Goal: Transaction & Acquisition: Book appointment/travel/reservation

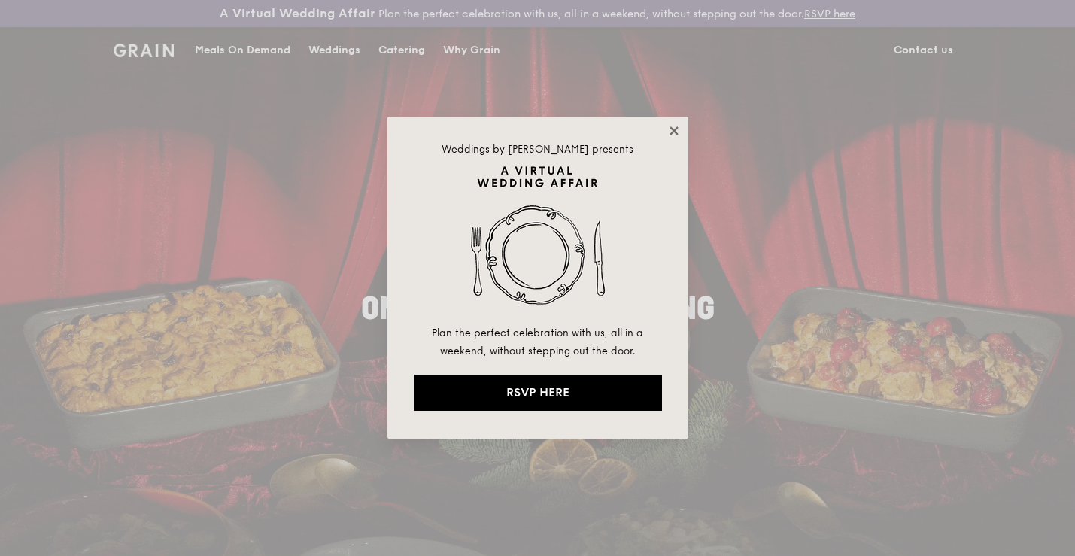
click at [673, 132] on icon at bounding box center [673, 130] width 8 height 8
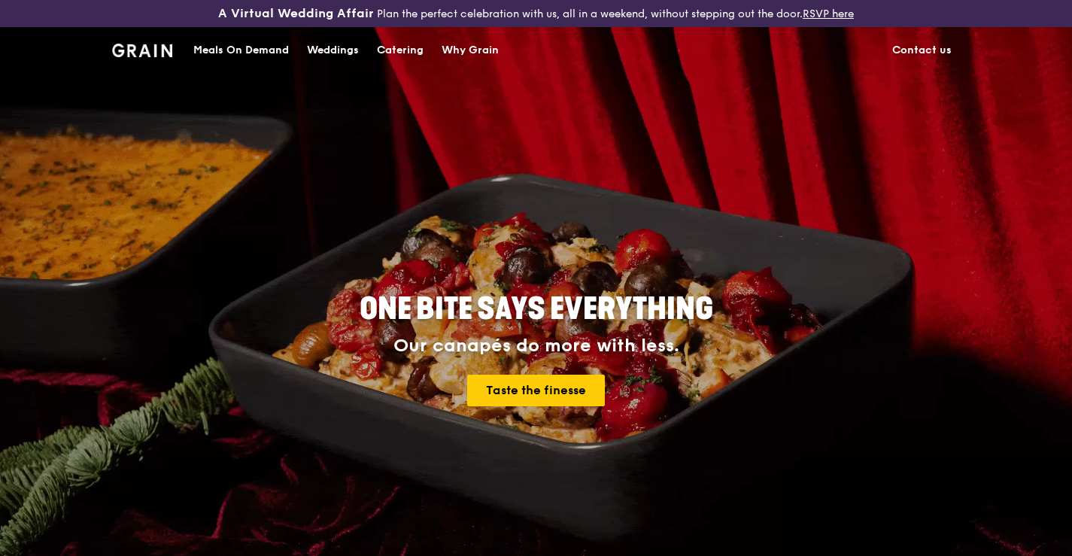
click at [390, 52] on div "Catering" at bounding box center [400, 50] width 47 height 45
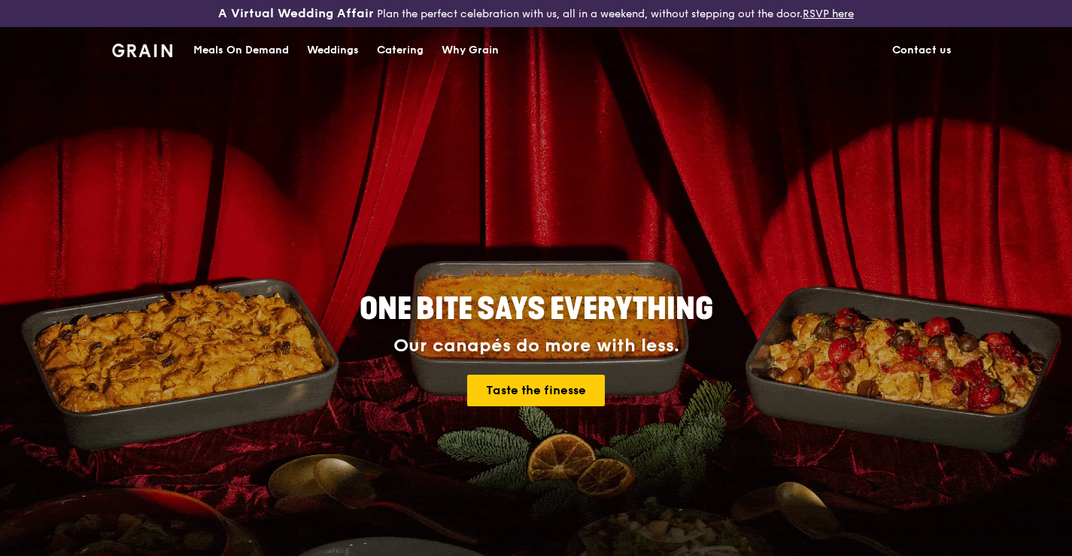
click at [254, 194] on div "ONE BITE SAYS EVERYTHING Our canapés do more with less. Taste the finesse" at bounding box center [536, 350] width 746 height 557
click at [392, 52] on div "Catering" at bounding box center [400, 50] width 47 height 45
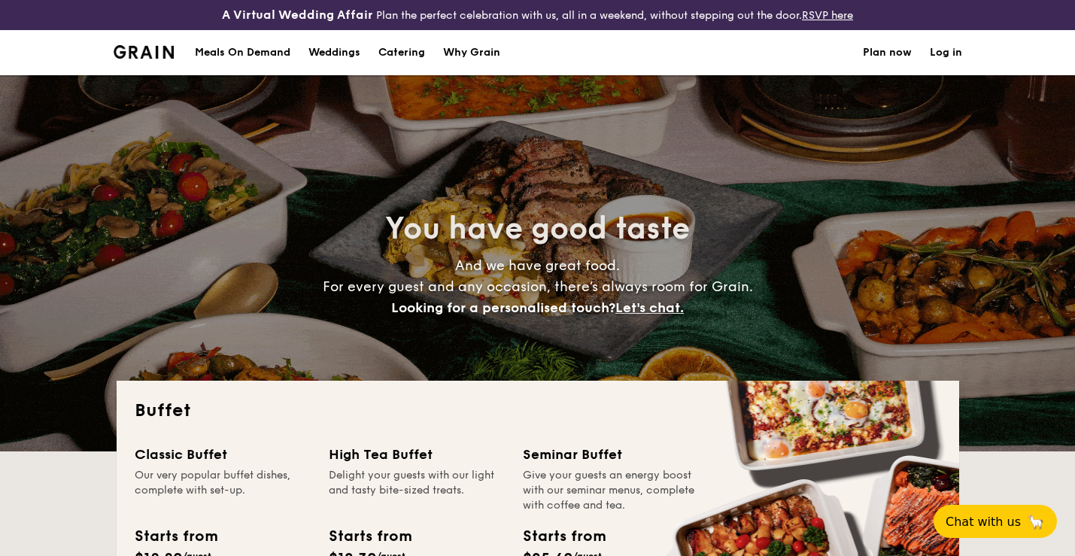
select select
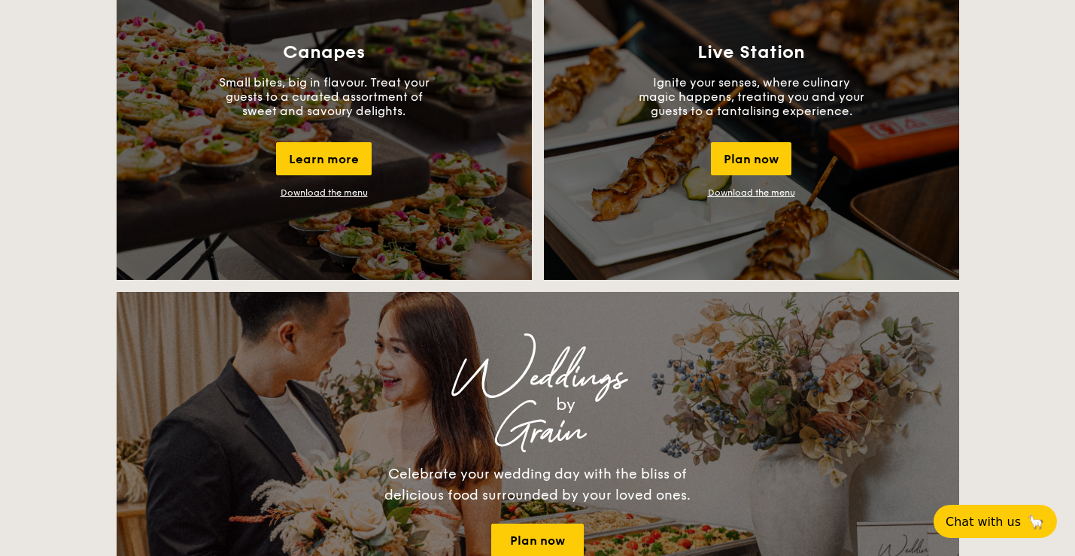
scroll to position [1415, 0]
click at [786, 195] on link "Download the menu" at bounding box center [751, 193] width 87 height 11
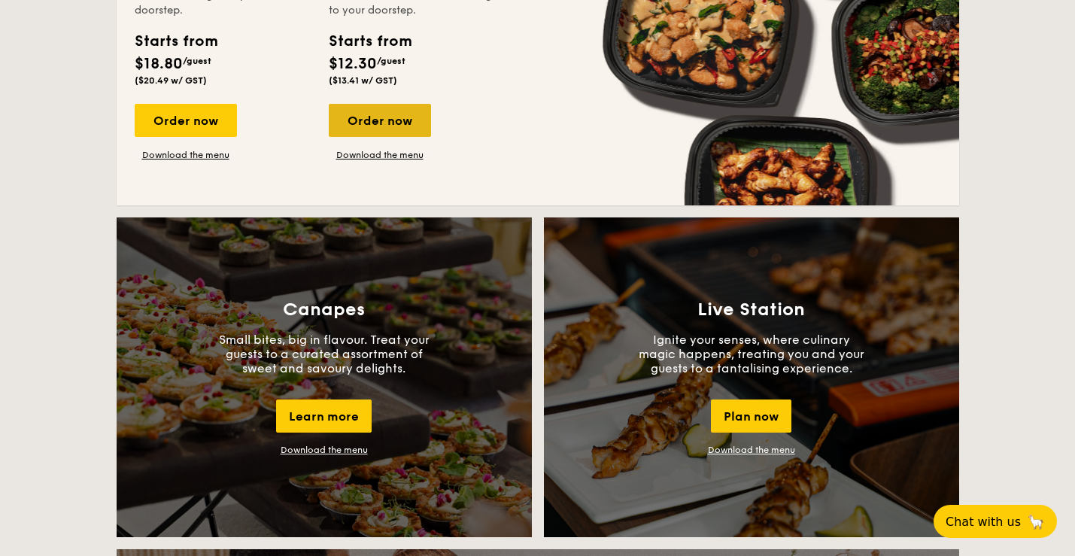
scroll to position [1166, 0]
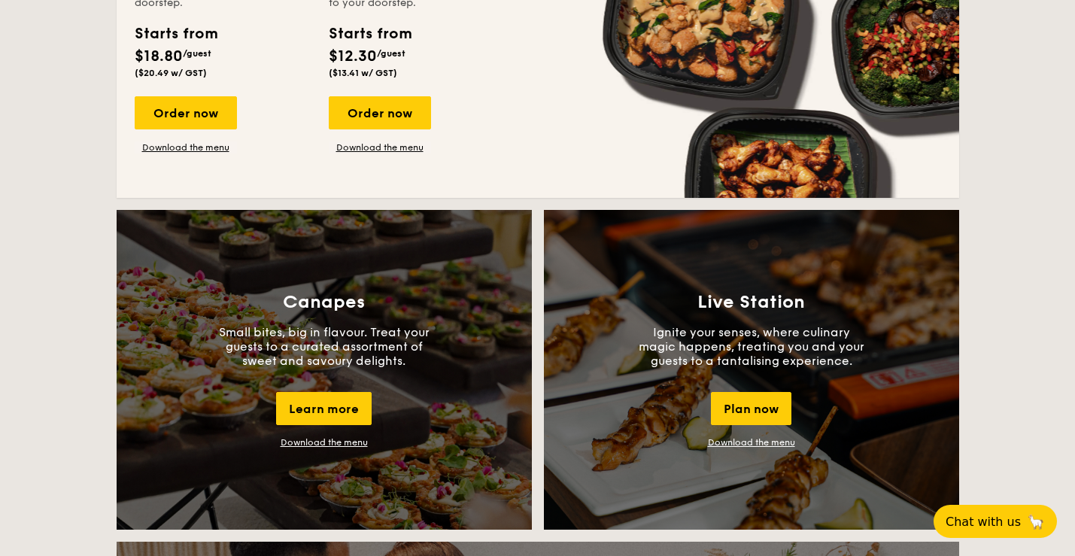
click at [396, 384] on div "Canapes Small bites, big in flavour. Treat your guests to a curated assortment …" at bounding box center [324, 370] width 415 height 320
click at [348, 444] on link "Download the menu" at bounding box center [324, 442] width 87 height 11
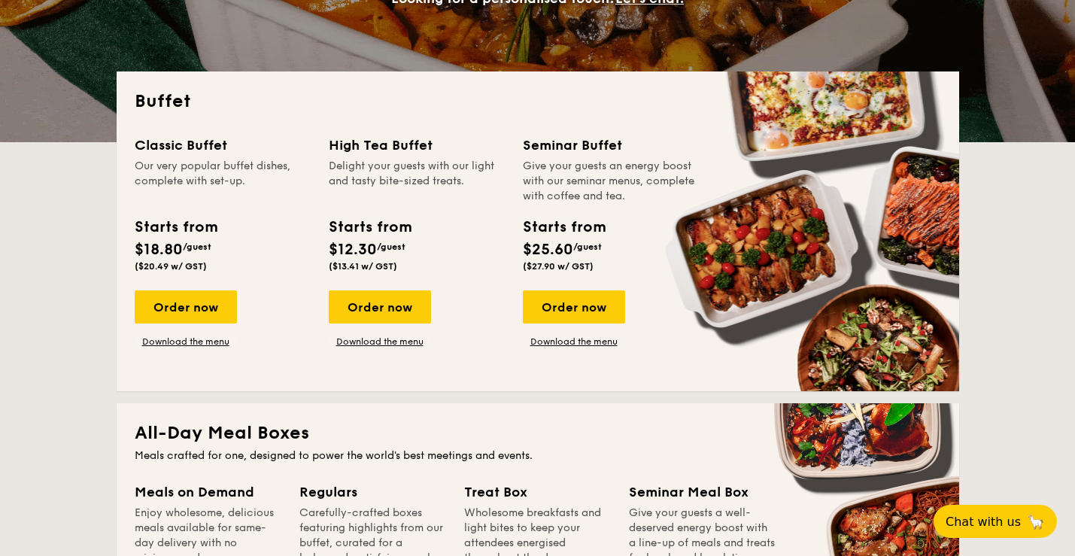
scroll to position [0, 0]
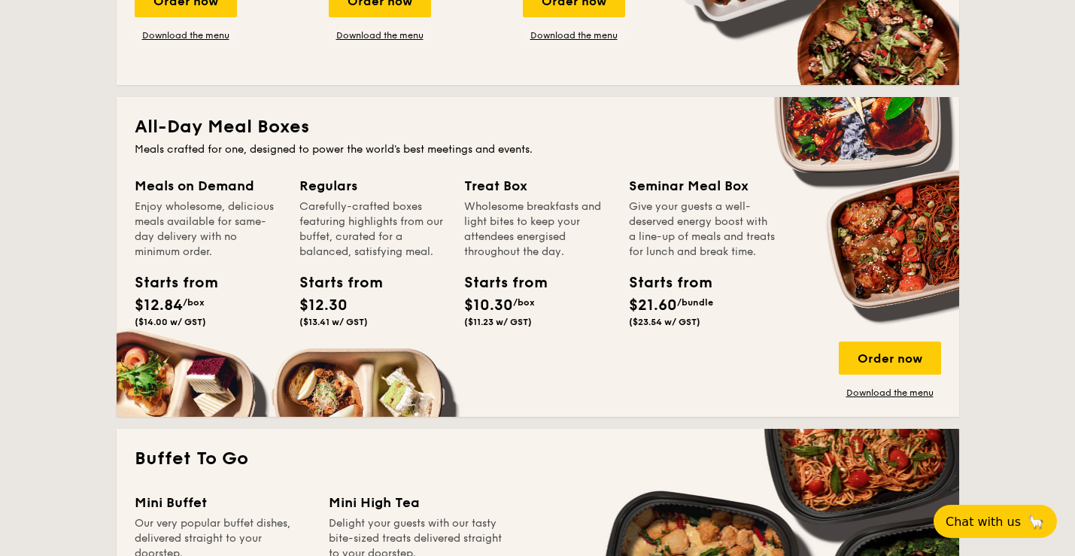
scroll to position [654, 0]
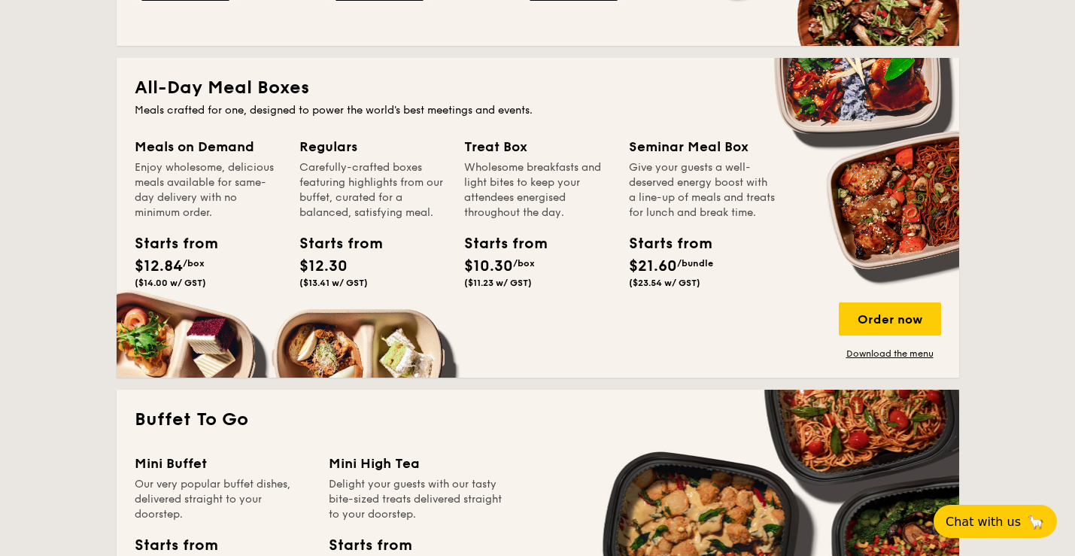
click at [246, 93] on h2 "All-Day Meal Boxes" at bounding box center [538, 88] width 806 height 24
click at [885, 317] on div "Order now" at bounding box center [890, 318] width 102 height 33
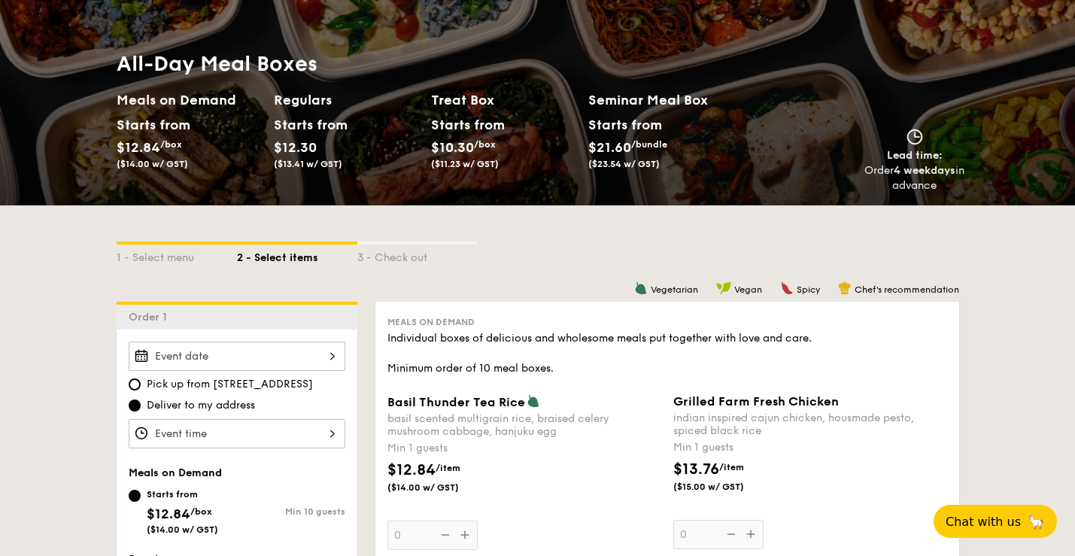
scroll to position [175, 0]
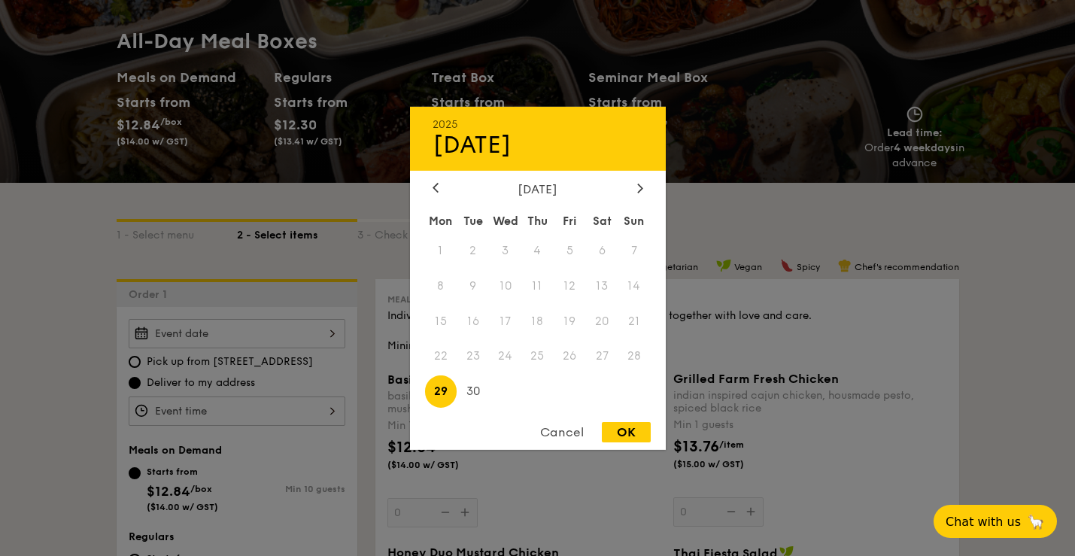
click at [314, 335] on div "2025 Sep 29 September 2025 Mon Tue Wed Thu Fri Sat Sun 1 2 3 4 5 6 7 8 9 10 11 …" at bounding box center [237, 333] width 217 height 29
click at [642, 181] on div at bounding box center [640, 188] width 14 height 14
click at [642, 185] on div at bounding box center [640, 188] width 14 height 14
click at [606, 393] on span "29" at bounding box center [602, 391] width 32 height 32
click at [633, 432] on div "OK" at bounding box center [626, 432] width 49 height 20
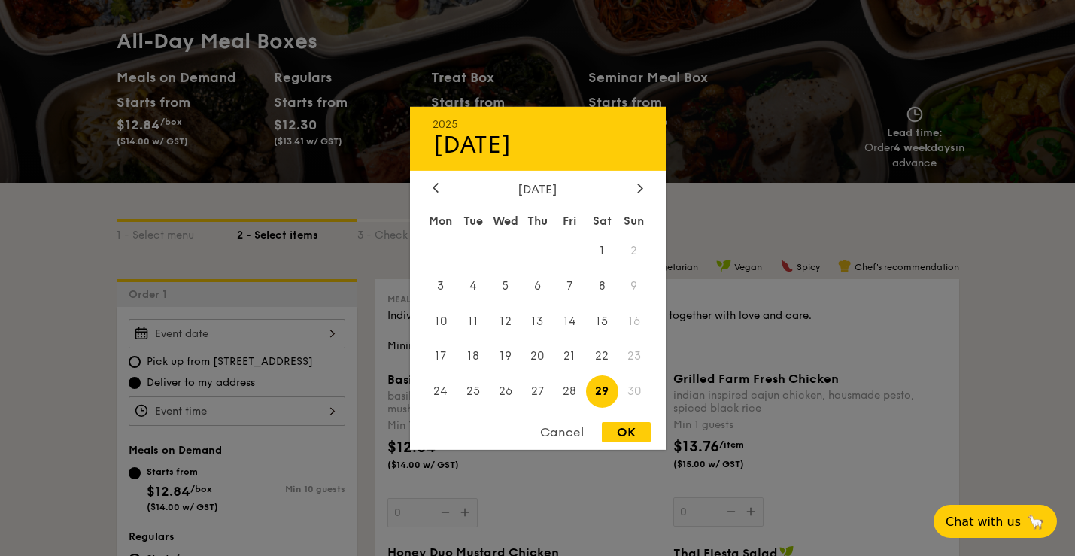
type input "Nov 29, 2025"
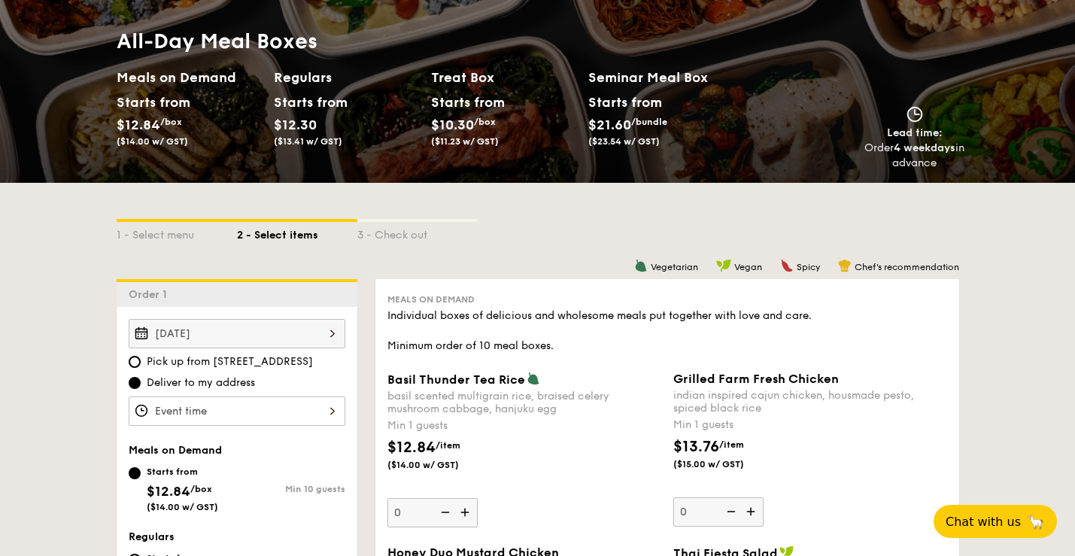
click at [187, 413] on div at bounding box center [237, 410] width 217 height 29
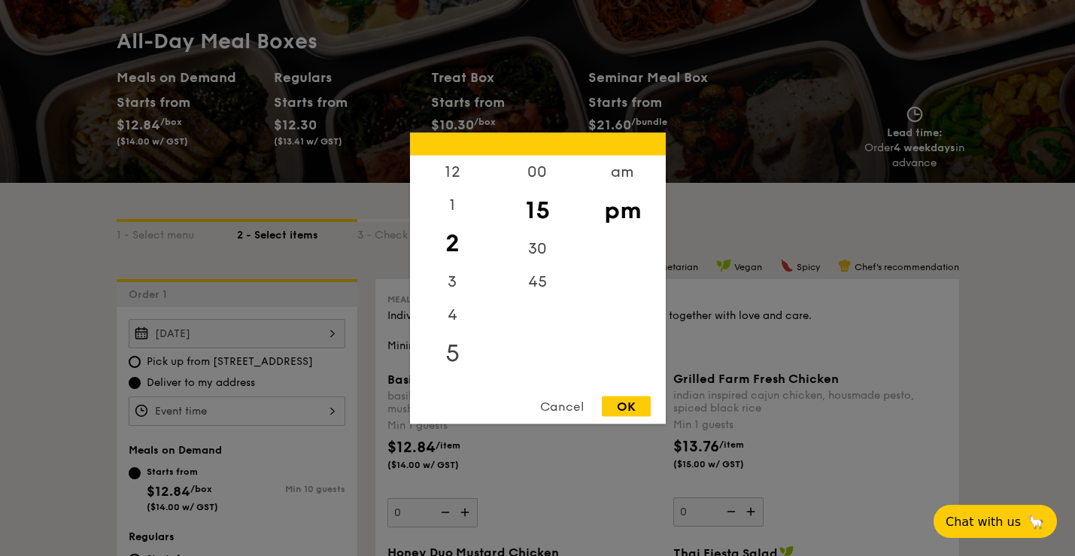
click at [457, 357] on div "5" at bounding box center [452, 353] width 85 height 44
click at [540, 249] on div "30" at bounding box center [537, 254] width 85 height 44
click at [635, 405] on div "OK" at bounding box center [626, 406] width 49 height 20
type input "5:30PM"
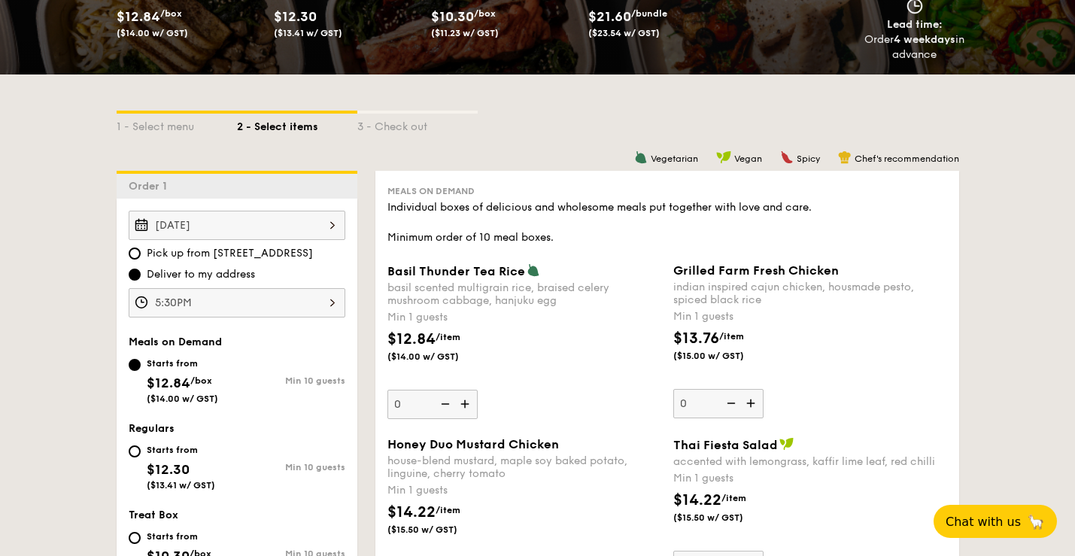
scroll to position [284, 0]
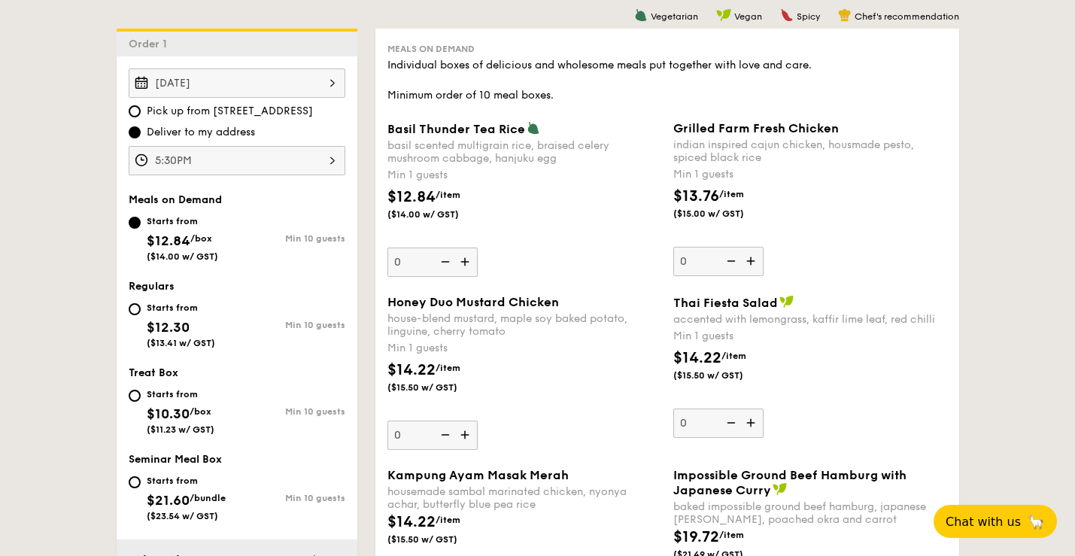
scroll to position [427, 0]
click at [952, 143] on div "Grilled Farm Fresh Chicken indian inspired cajun chicken, housmade pesto, spice…" at bounding box center [810, 197] width 286 height 155
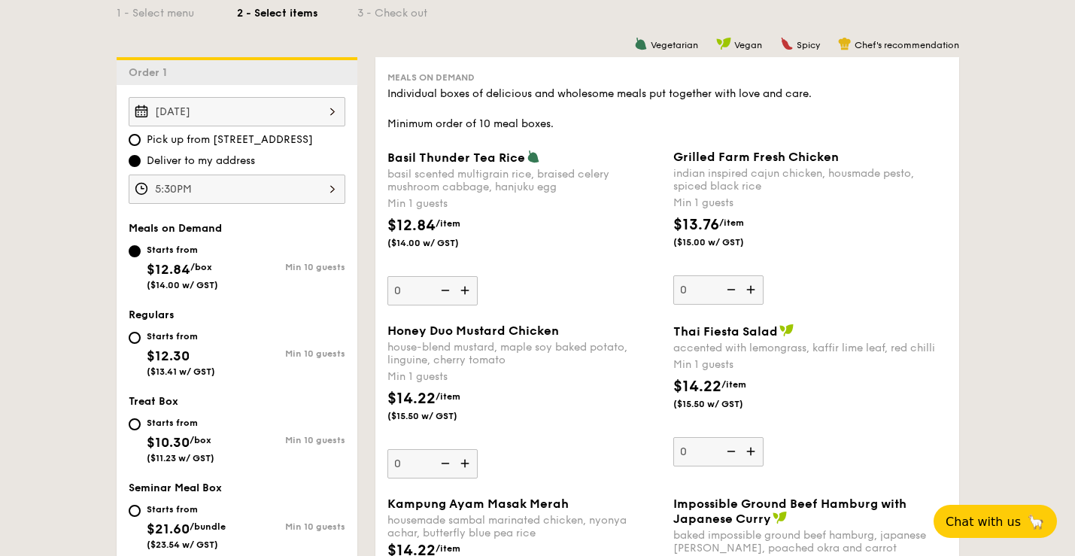
scroll to position [412, 0]
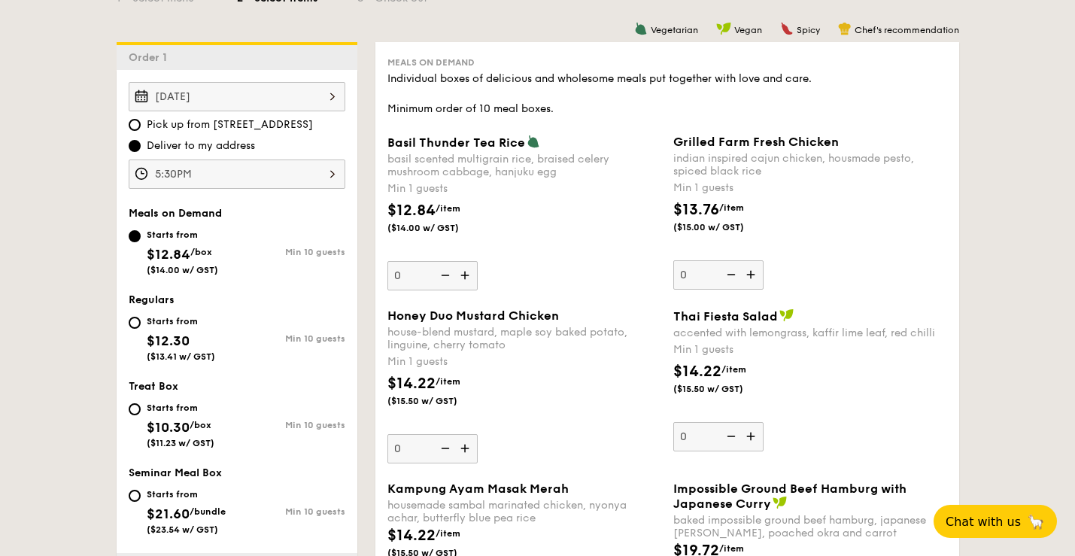
click at [184, 329] on div "Starts from $12.30 ($13.41 w/ GST)" at bounding box center [181, 337] width 68 height 50
click at [141, 329] on input "Starts from $12.30 ($13.41 w/ GST) Min 10 guests" at bounding box center [135, 323] width 12 height 12
radio input "true"
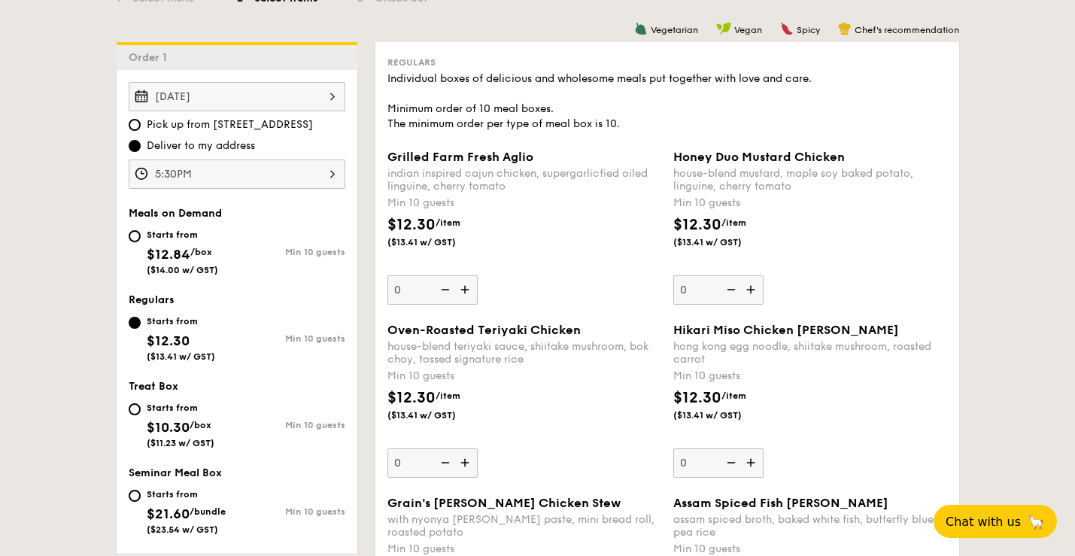
click at [197, 241] on div "Starts from $12.84 /box ($14.00 w/ GST)" at bounding box center [182, 251] width 71 height 50
click at [141, 241] on input "Starts from $12.84 /box ($14.00 w/ GST) Min 10 guests" at bounding box center [135, 236] width 12 height 12
radio input "true"
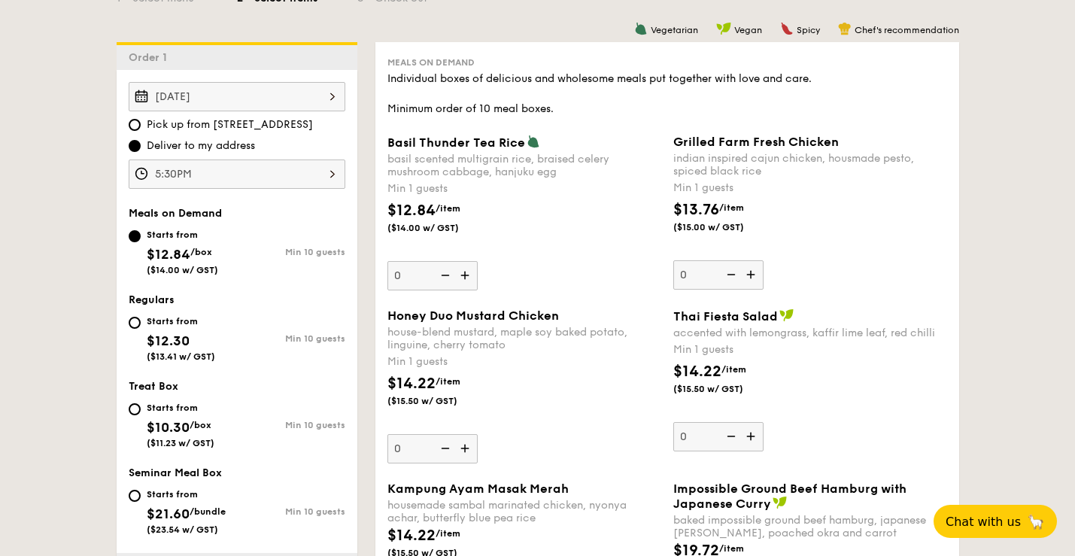
click at [195, 322] on div "Starts from" at bounding box center [181, 321] width 68 height 12
click at [141, 322] on input "Starts from $12.30 ($13.41 w/ GST) Min 10 guests" at bounding box center [135, 323] width 12 height 12
radio input "true"
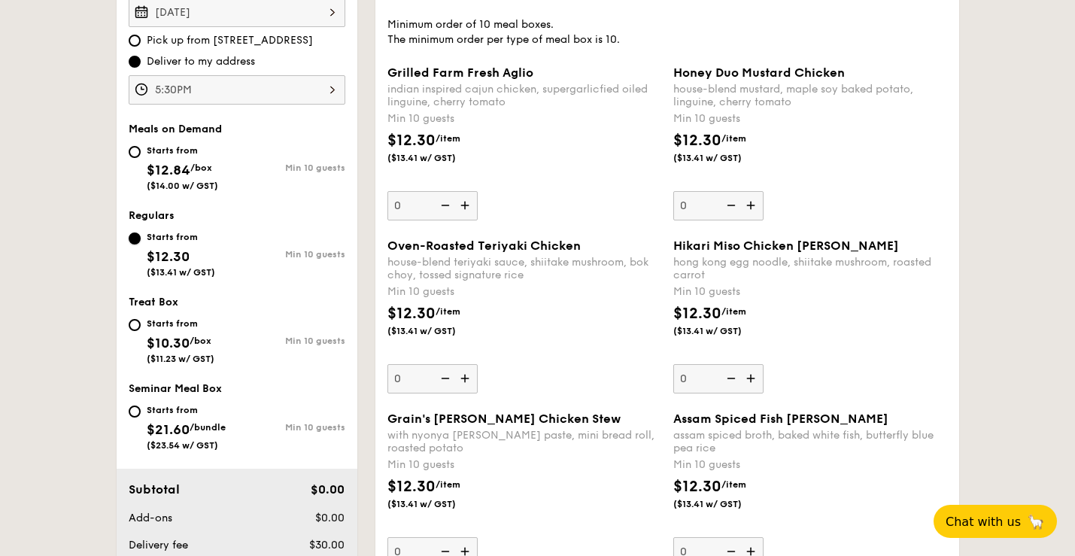
scroll to position [495, 0]
click at [471, 205] on img at bounding box center [466, 207] width 23 height 29
click at [471, 205] on input "0" at bounding box center [432, 207] width 90 height 29
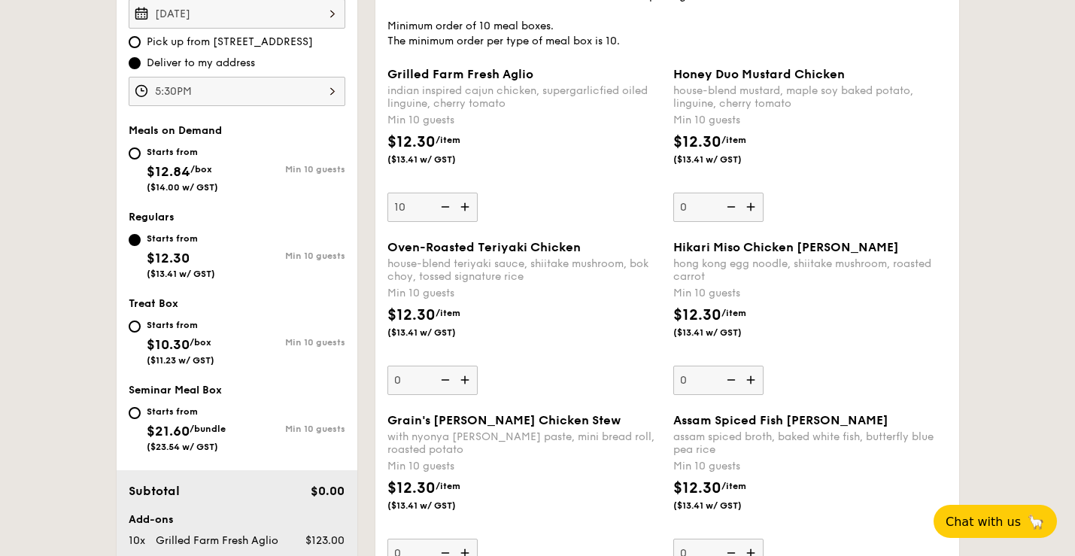
click at [448, 209] on img at bounding box center [444, 207] width 23 height 29
click at [448, 209] on input "10" at bounding box center [432, 207] width 90 height 29
type input "0"
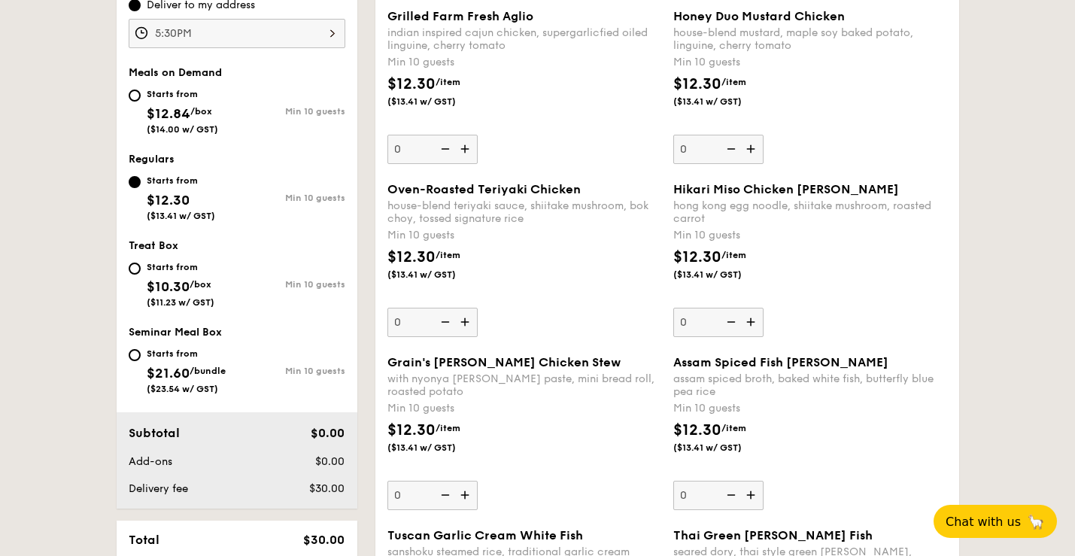
scroll to position [547, 0]
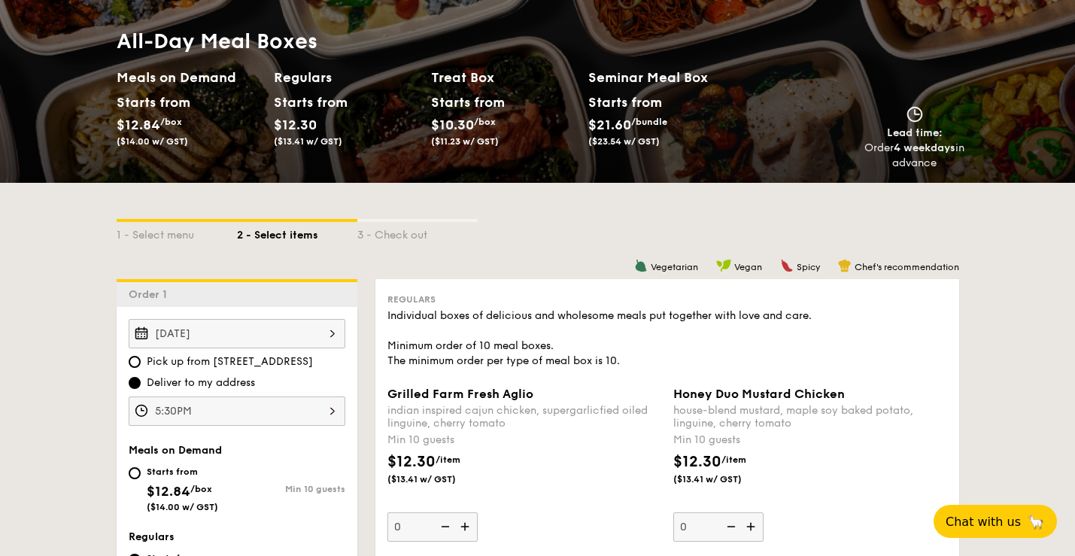
select select
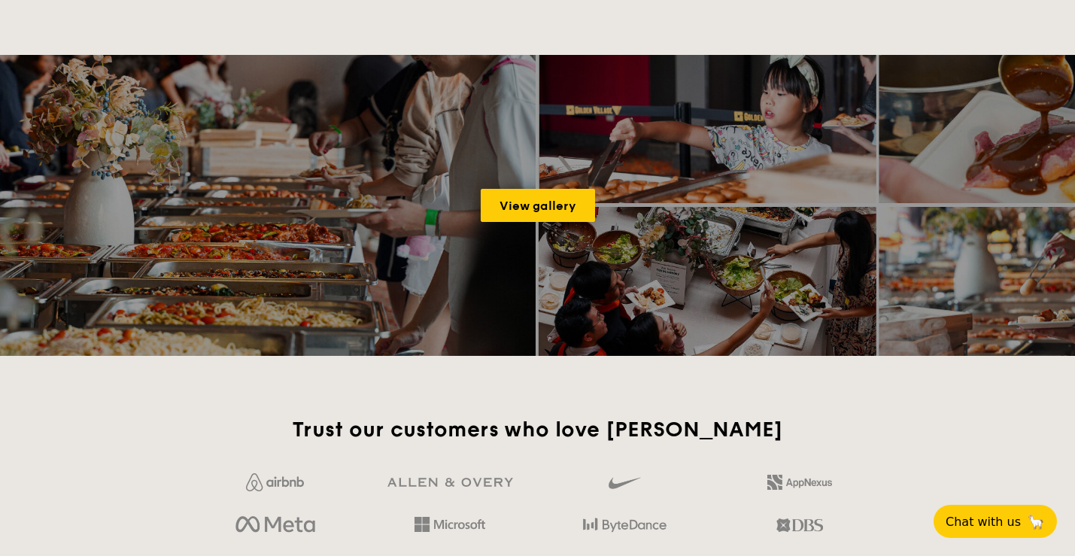
scroll to position [1690, 0]
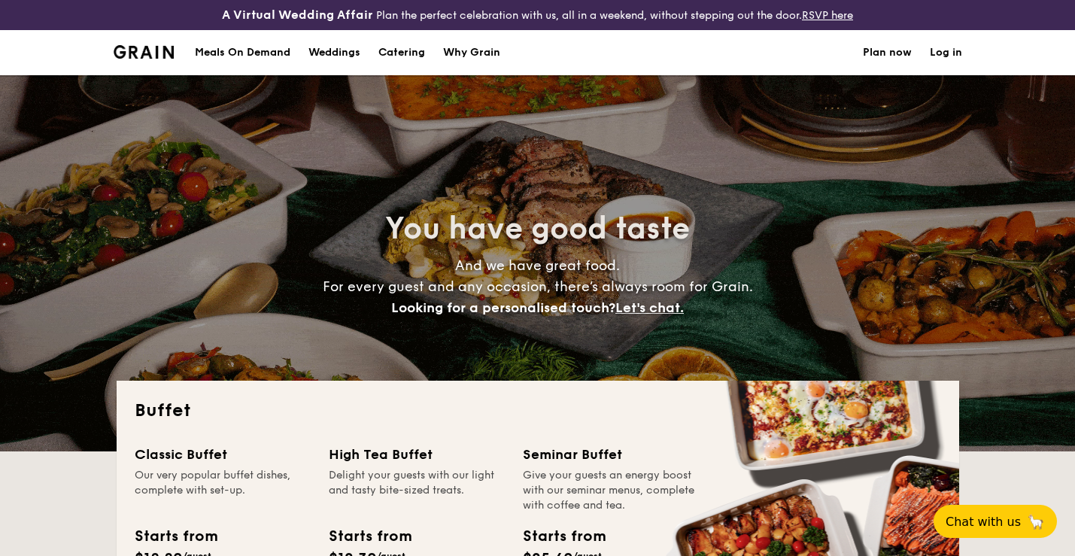
select select
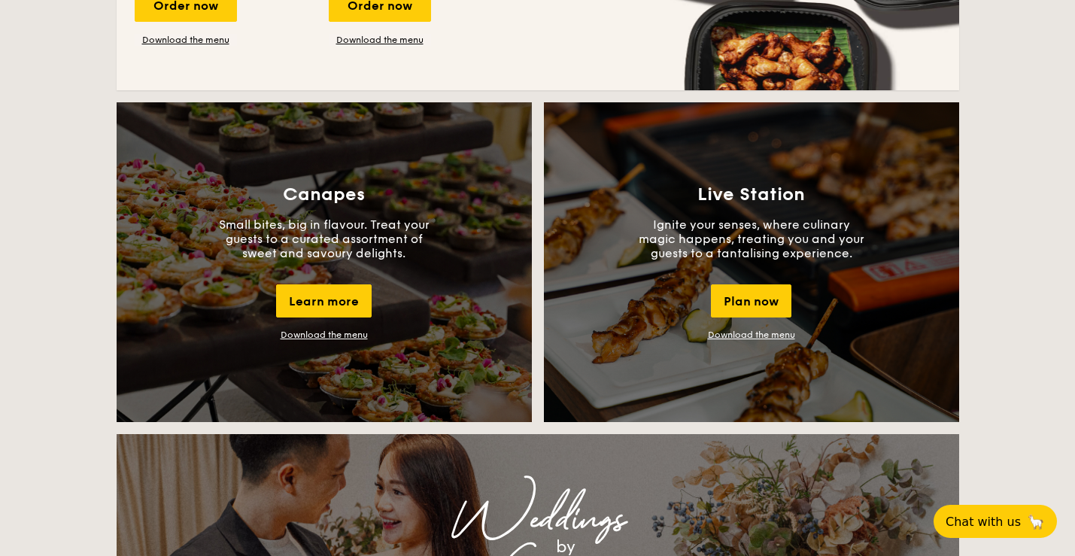
scroll to position [1216, 0]
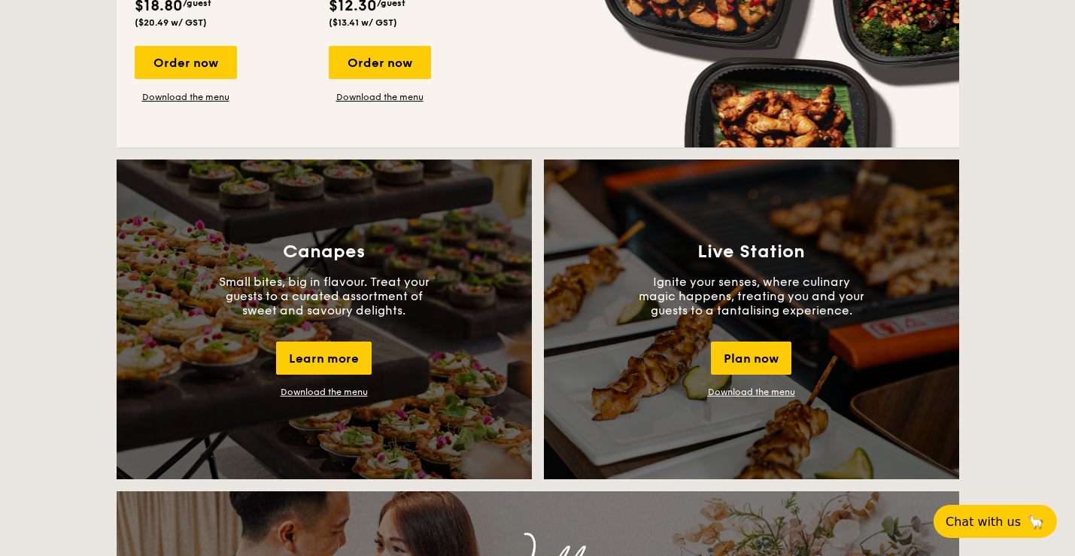
click at [901, 261] on div "Live Station Ignite your senses, where culinary magic happens, treating you and…" at bounding box center [751, 319] width 415 height 320
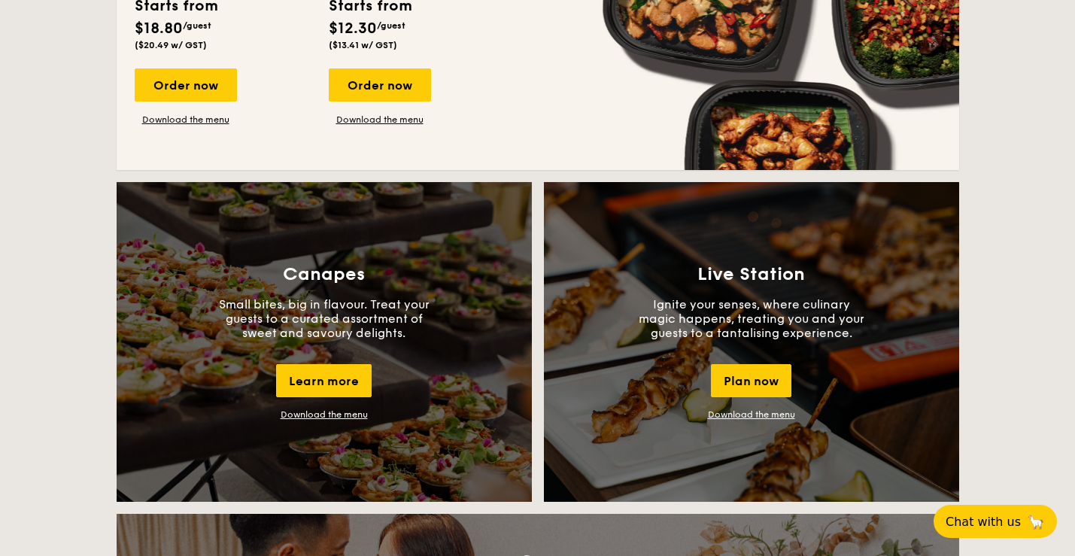
scroll to position [1178, 0]
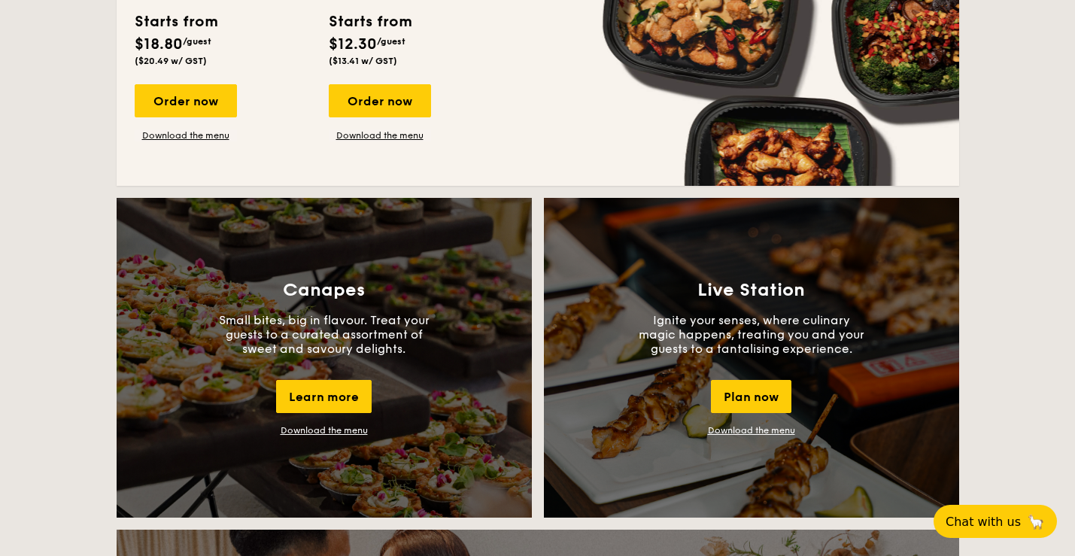
click at [748, 436] on div "Live Station Ignite your senses, where culinary magic happens, treating you and…" at bounding box center [751, 358] width 415 height 320
click at [750, 433] on link "Download the menu" at bounding box center [751, 430] width 87 height 11
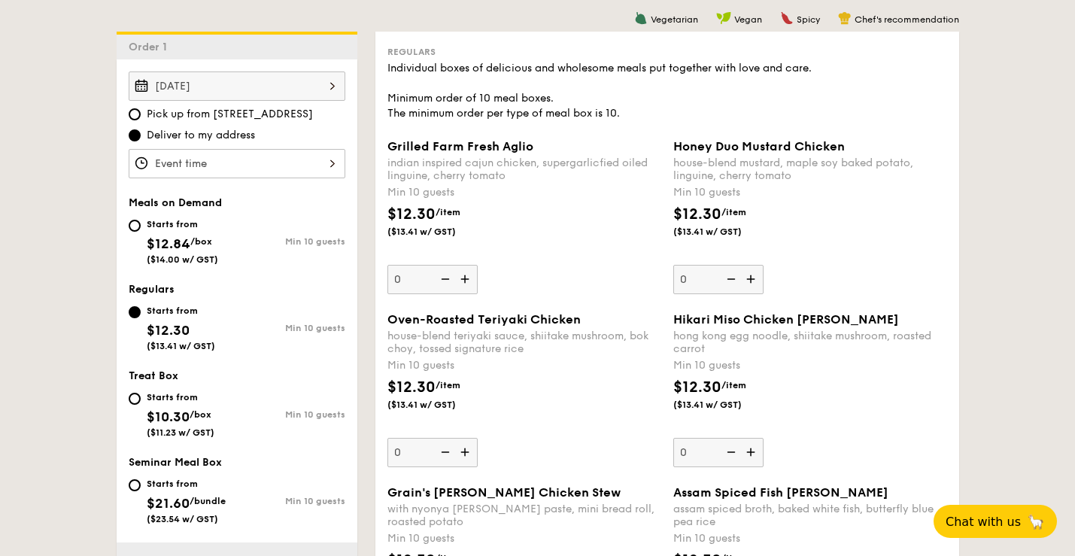
scroll to position [427, 0]
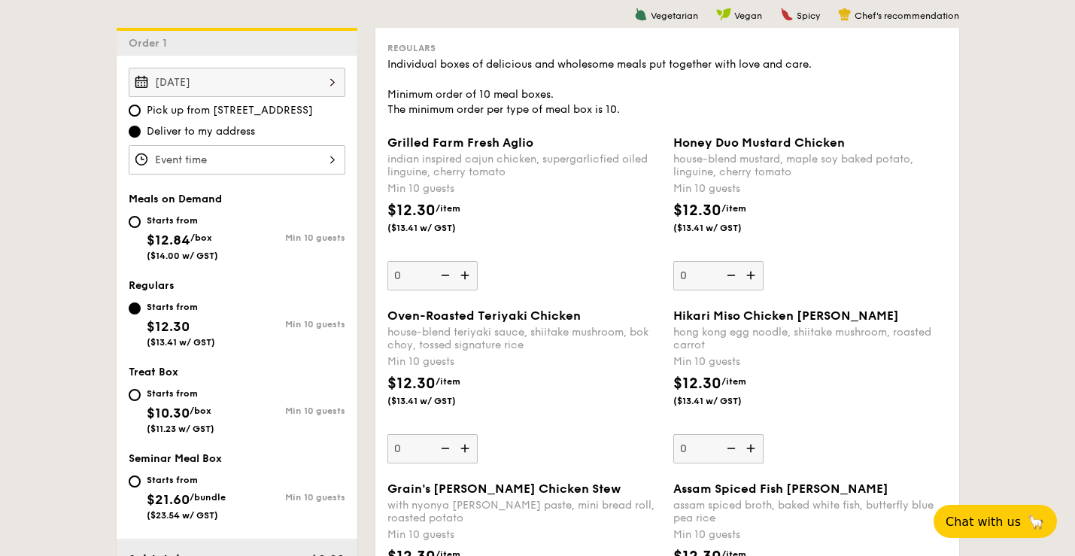
click at [207, 232] on div "Starts from $12.84 /box ($14.00 w/ GST)" at bounding box center [182, 236] width 71 height 50
click at [141, 228] on input "Starts from $12.84 /box ($14.00 w/ GST) Min 10 guests" at bounding box center [135, 222] width 12 height 12
radio input "true"
